Goal: Entertainment & Leisure: Consume media (video, audio)

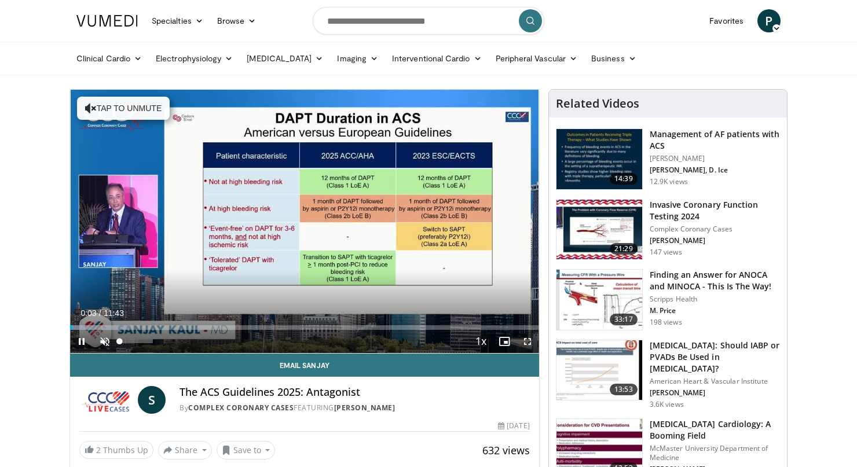
click at [102, 342] on span "Video Player" at bounding box center [104, 341] width 23 height 23
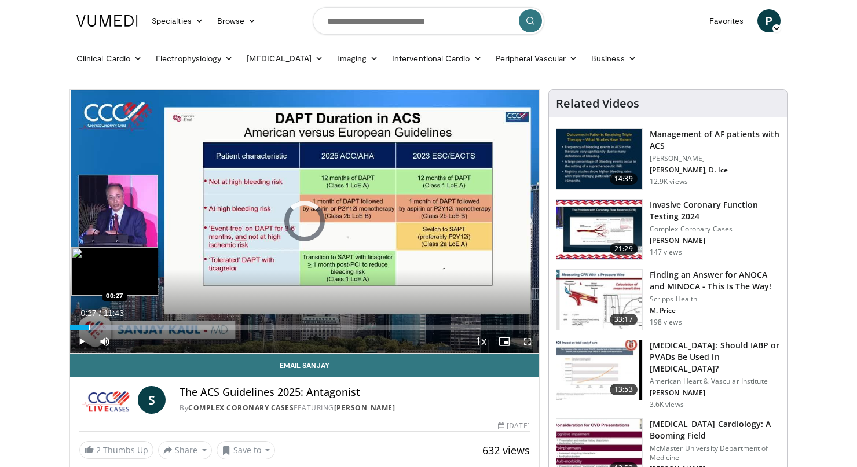
click at [89, 327] on div "Progress Bar" at bounding box center [89, 327] width 1 height 5
click at [104, 328] on div "Progress Bar" at bounding box center [104, 327] width 1 height 5
